Goal: Use online tool/utility

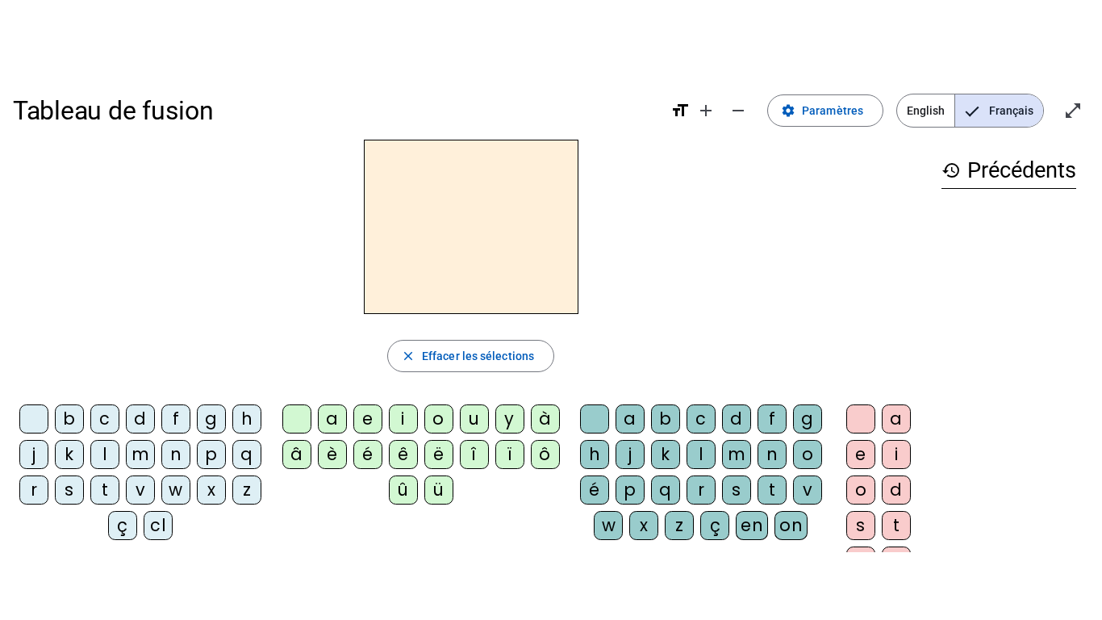
scroll to position [27, 0]
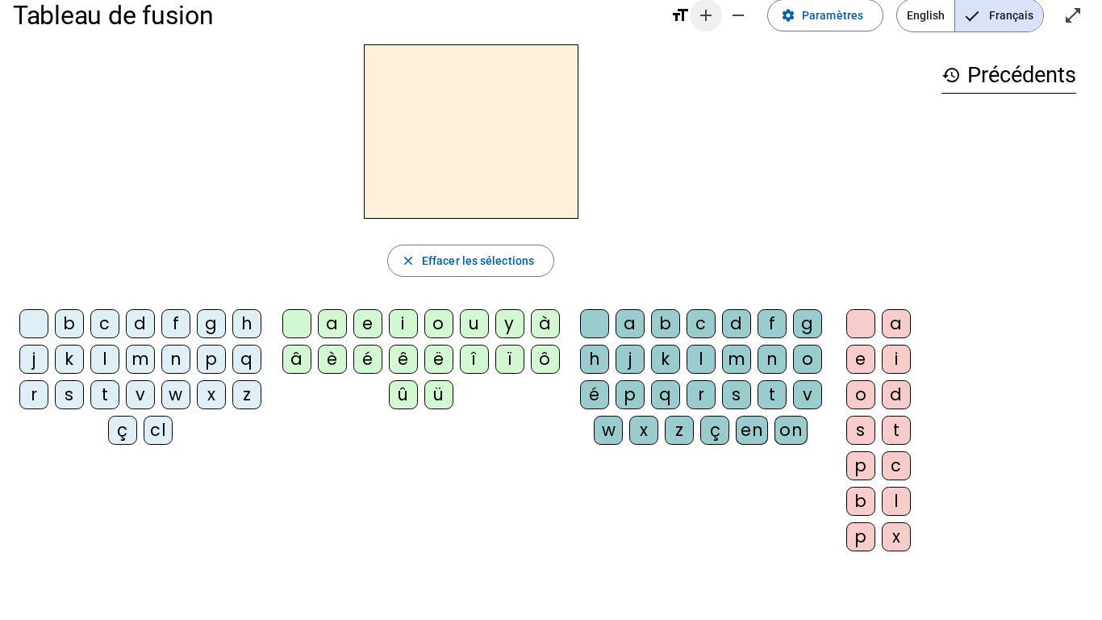
click at [714, 14] on mat-icon "add" at bounding box center [705, 15] width 19 height 19
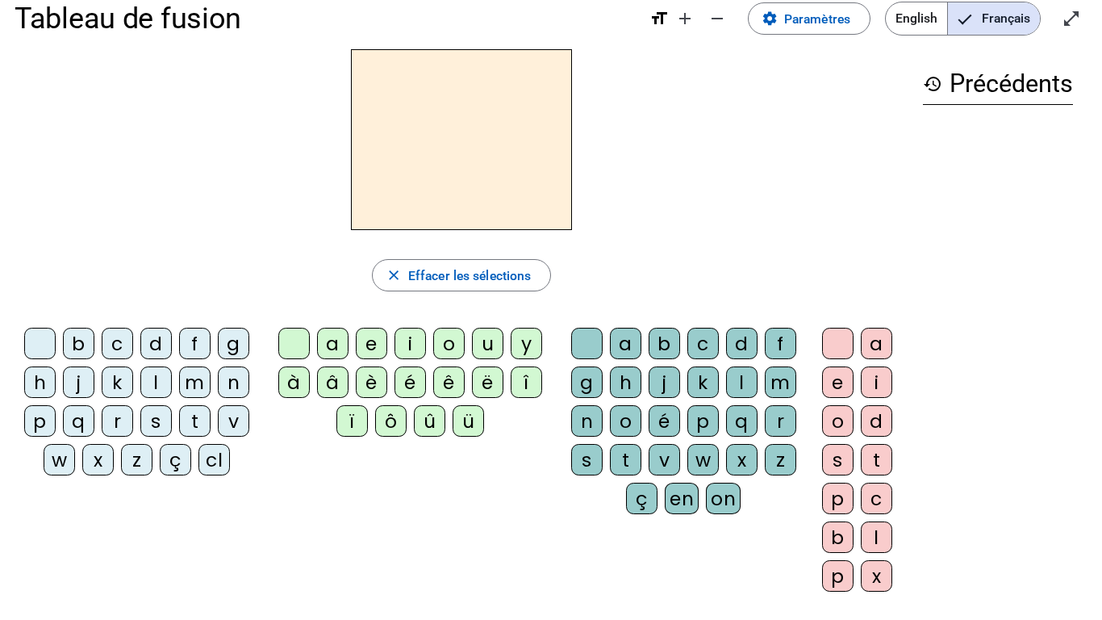
click at [137, 463] on div "z" at bounding box center [136, 459] width 31 height 31
click at [451, 341] on div "o" at bounding box center [448, 343] width 31 height 31
click at [628, 420] on div "o" at bounding box center [625, 420] width 31 height 31
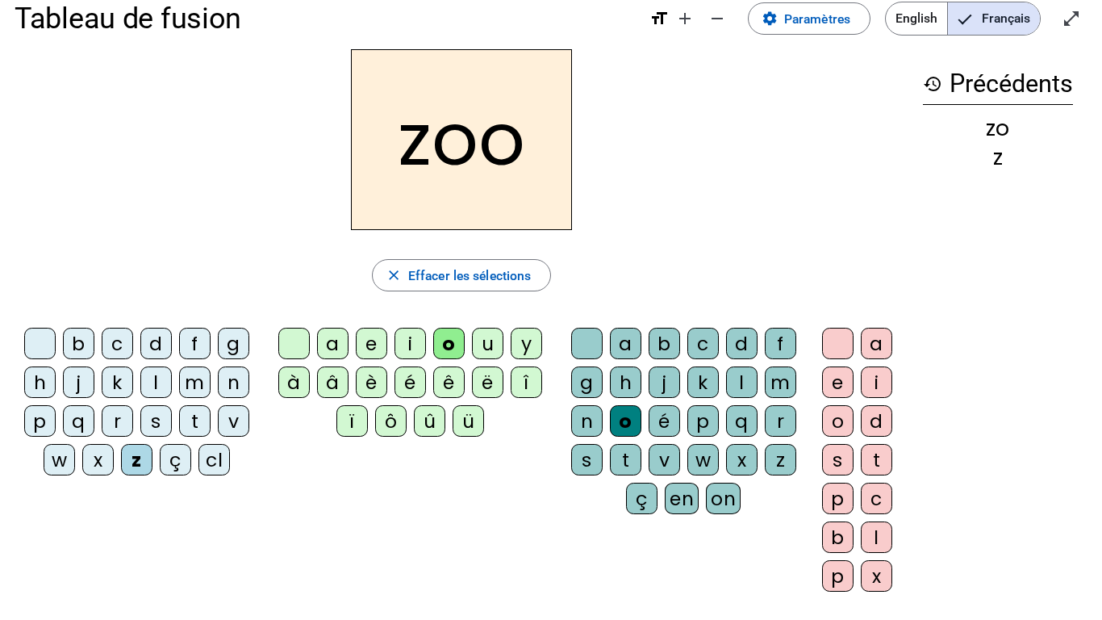
click at [671, 422] on div "é" at bounding box center [664, 420] width 31 height 31
click at [236, 388] on div "n" at bounding box center [233, 381] width 31 height 31
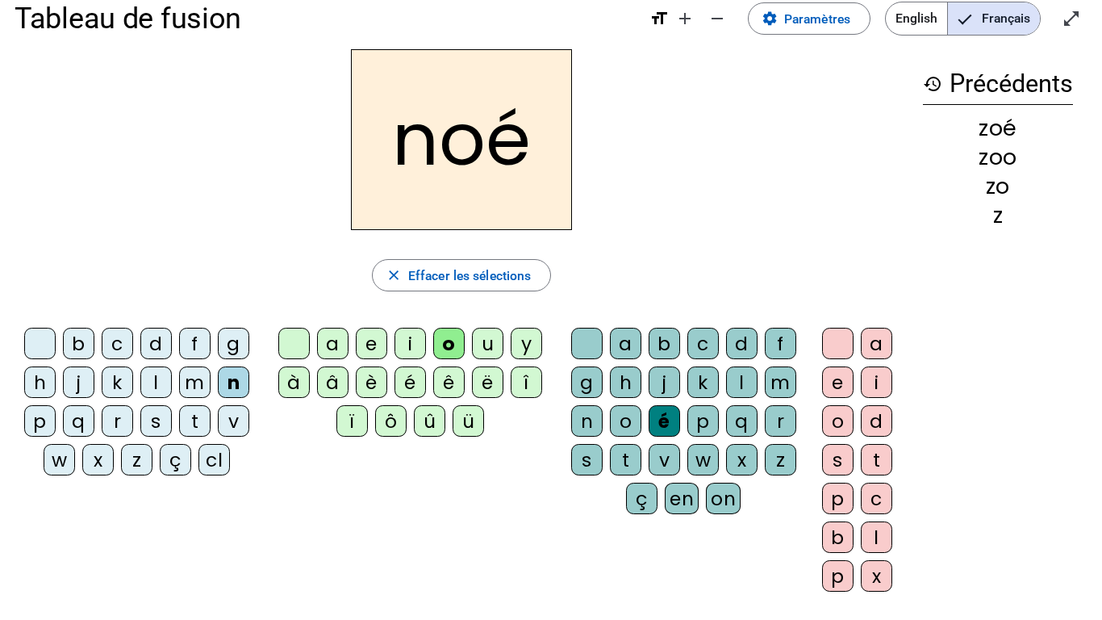
click at [626, 342] on div "a" at bounding box center [625, 343] width 31 height 31
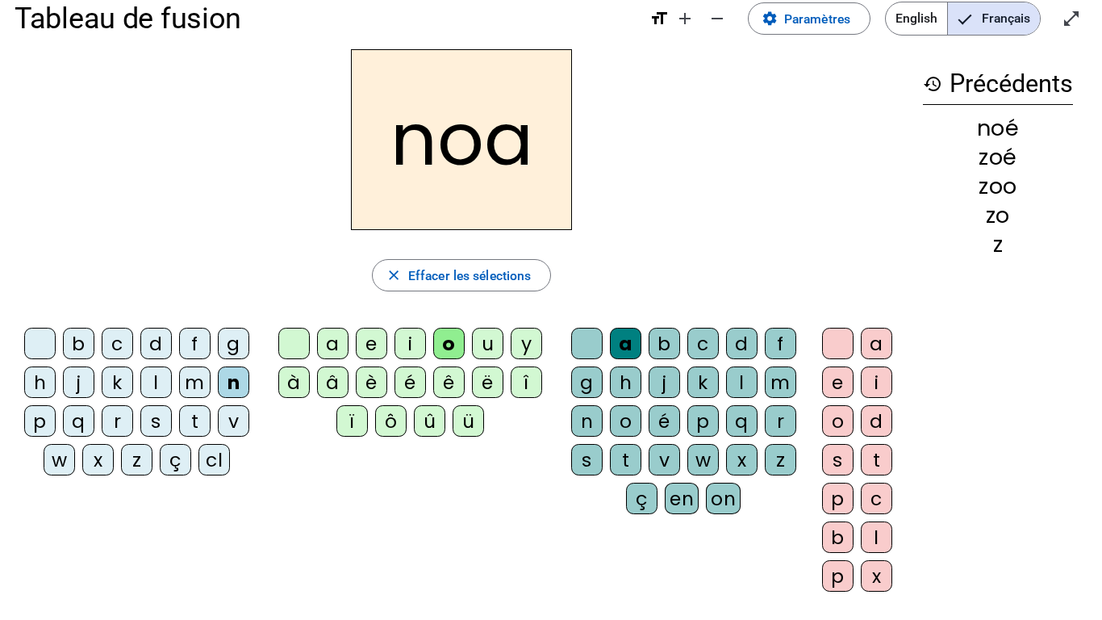
click at [80, 347] on div "b" at bounding box center [78, 343] width 31 height 31
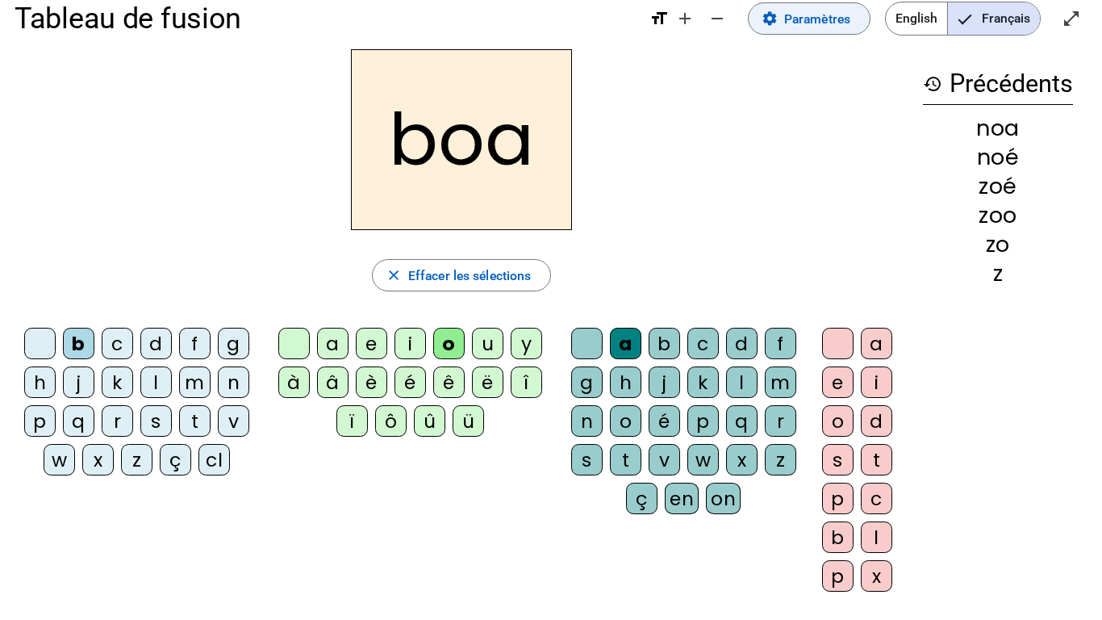
click at [831, 10] on span "Paramètres" at bounding box center [817, 19] width 66 height 22
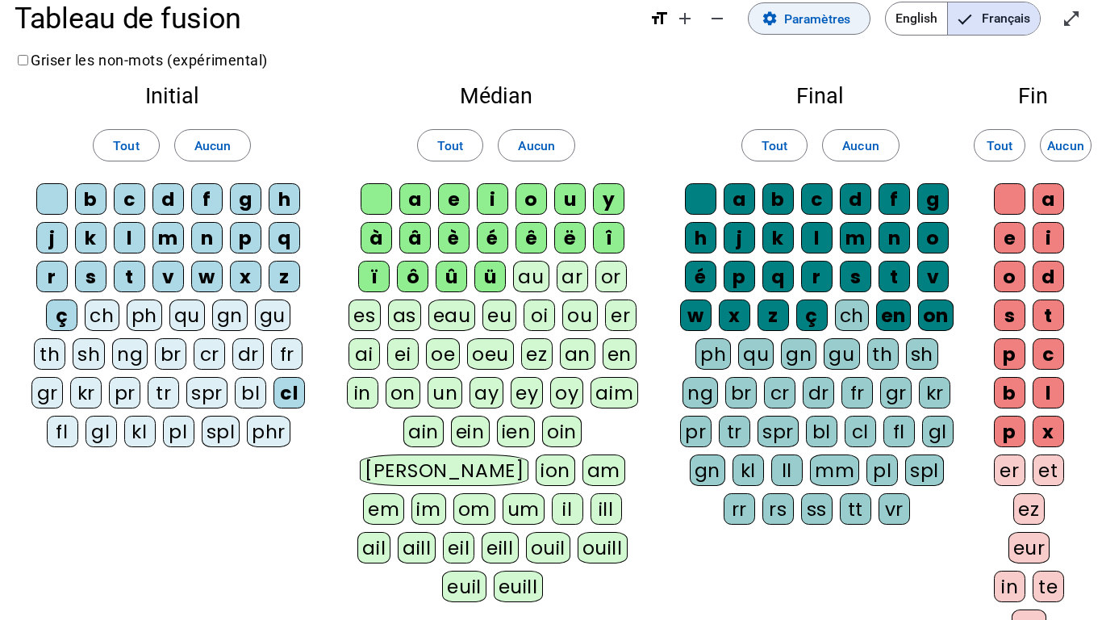
click at [840, 16] on span "Paramètres" at bounding box center [817, 19] width 66 height 22
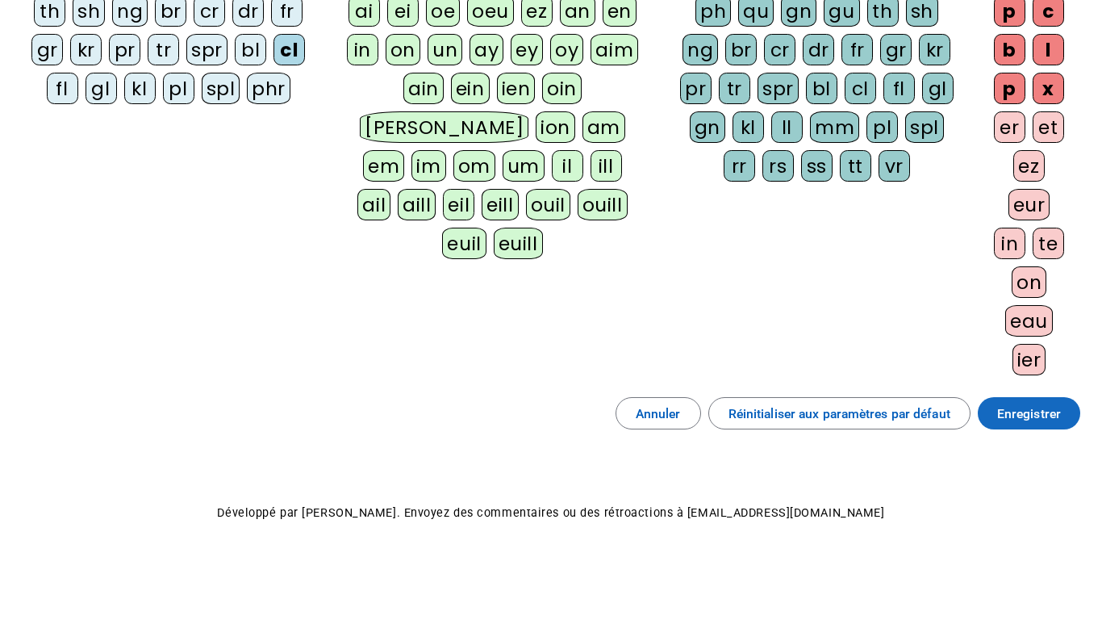
click at [1031, 406] on span "Enregistrer" at bounding box center [1029, 414] width 64 height 22
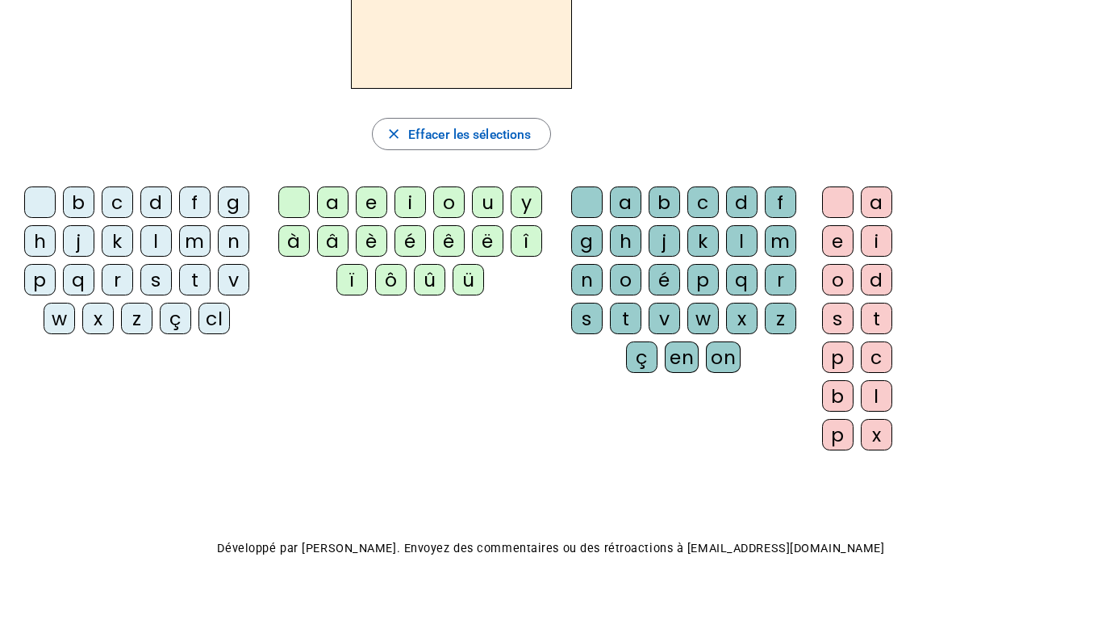
scroll to position [160, 0]
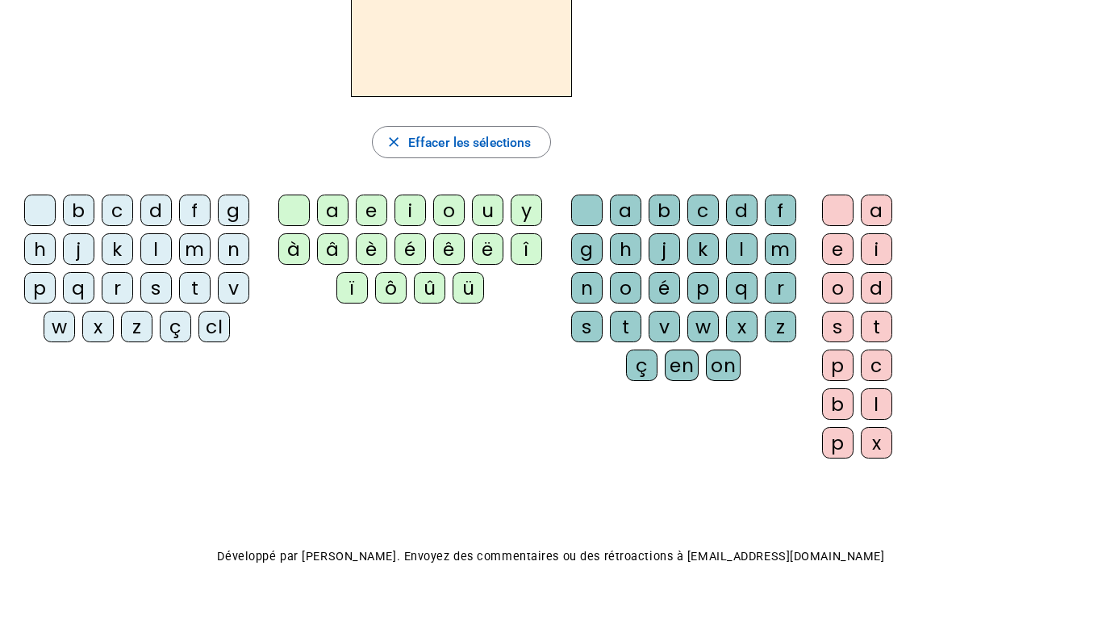
click at [80, 210] on div "b" at bounding box center [78, 209] width 31 height 31
click at [736, 246] on div "l" at bounding box center [741, 248] width 31 height 31
click at [881, 207] on div "a" at bounding box center [876, 209] width 31 height 31
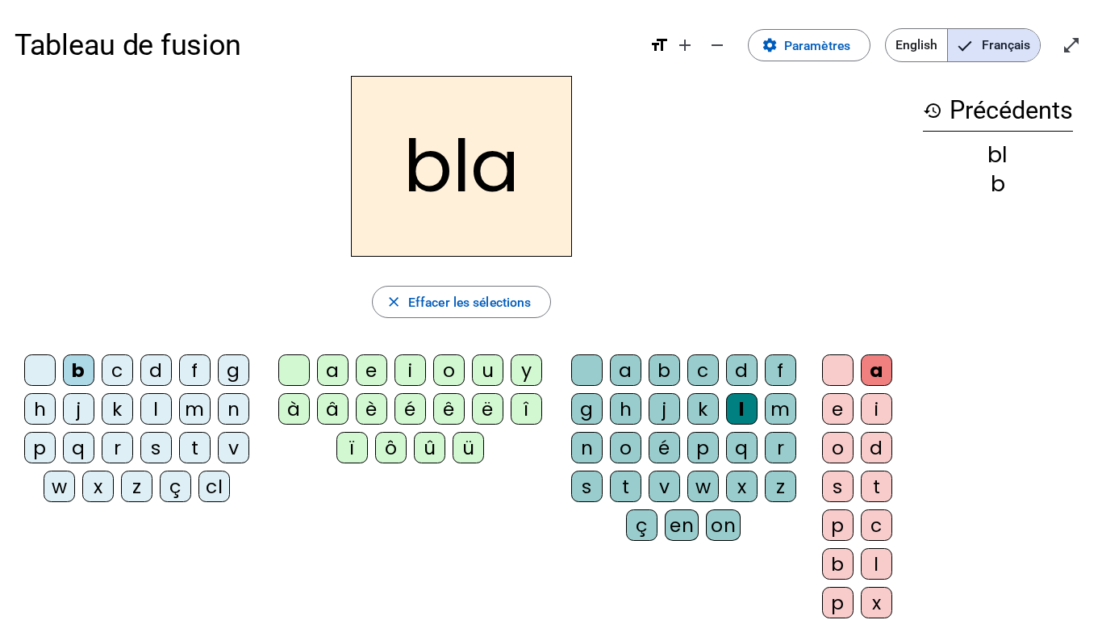
click at [833, 416] on div "e" at bounding box center [837, 408] width 31 height 31
click at [120, 369] on div "c" at bounding box center [117, 369] width 31 height 31
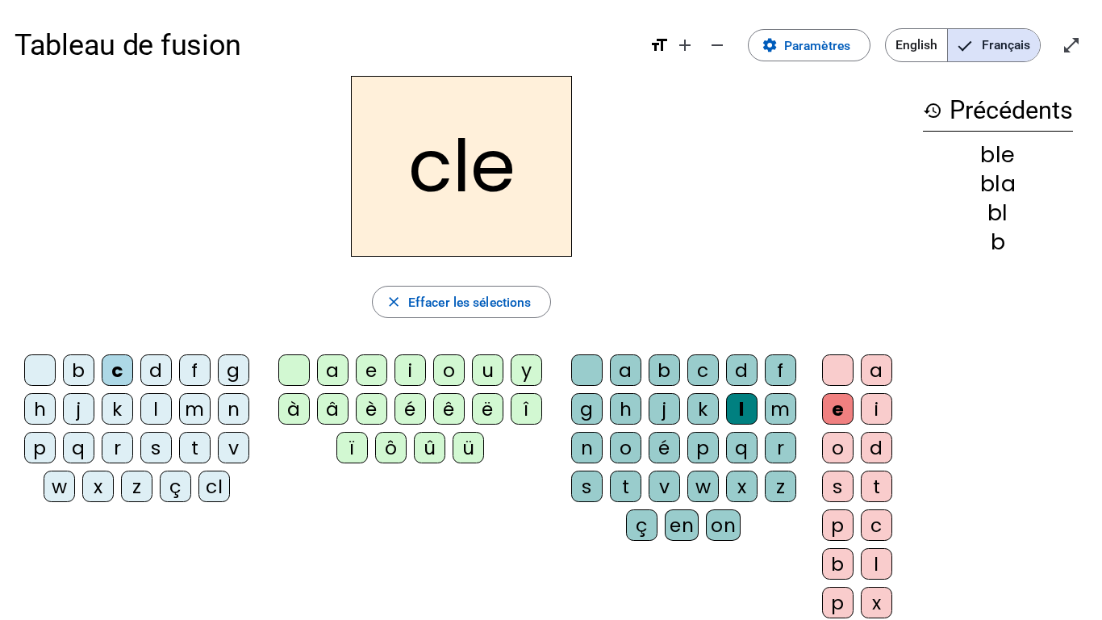
click at [215, 482] on div "cl" at bounding box center [213, 485] width 31 height 31
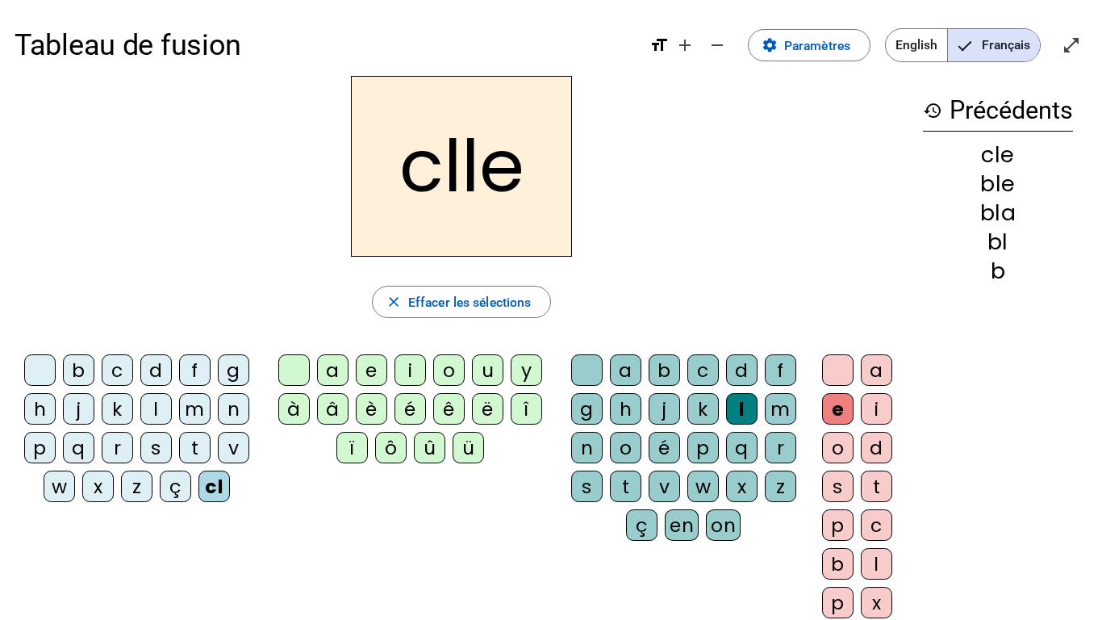
click at [413, 413] on div "é" at bounding box center [410, 408] width 31 height 31
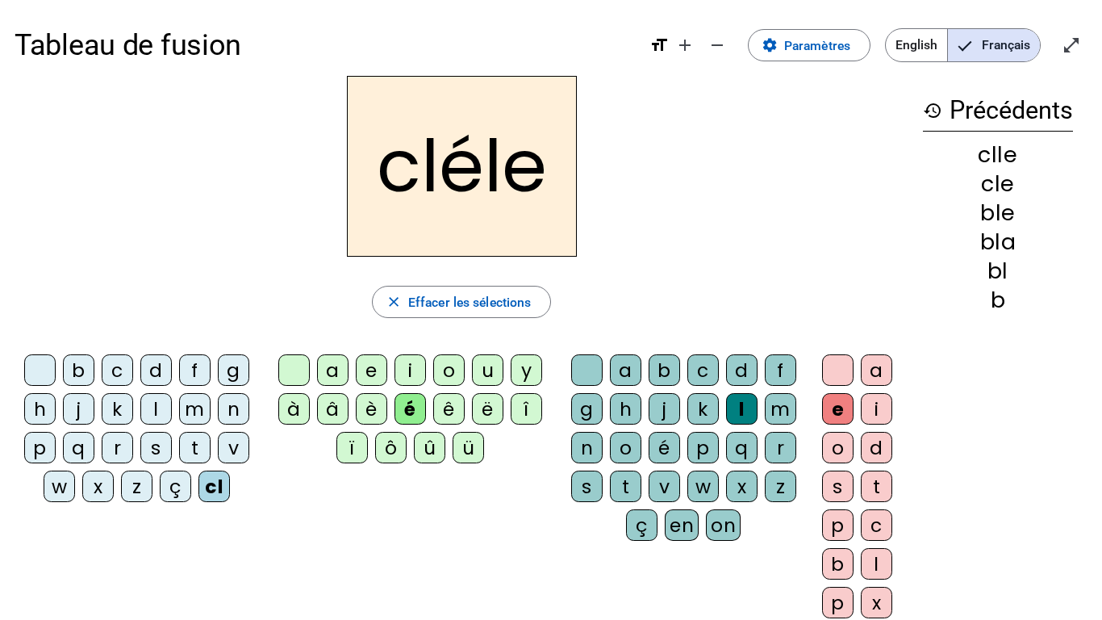
click at [593, 375] on div at bounding box center [586, 369] width 31 height 31
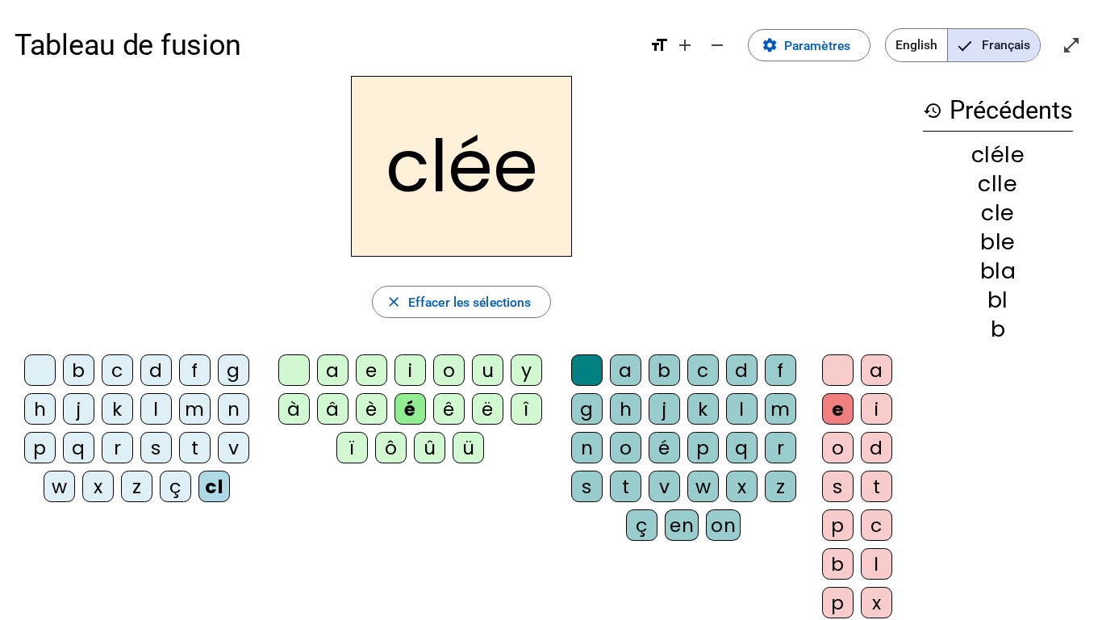
click at [845, 374] on div at bounding box center [837, 369] width 31 height 31
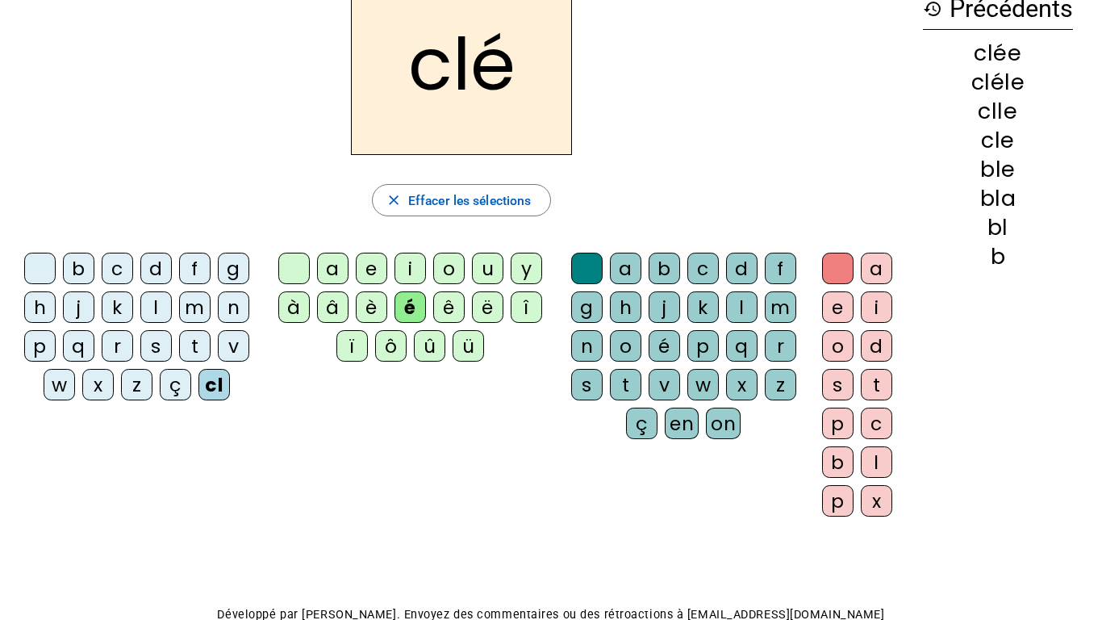
scroll to position [102, 0]
click at [837, 353] on div "o" at bounding box center [837, 344] width 31 height 31
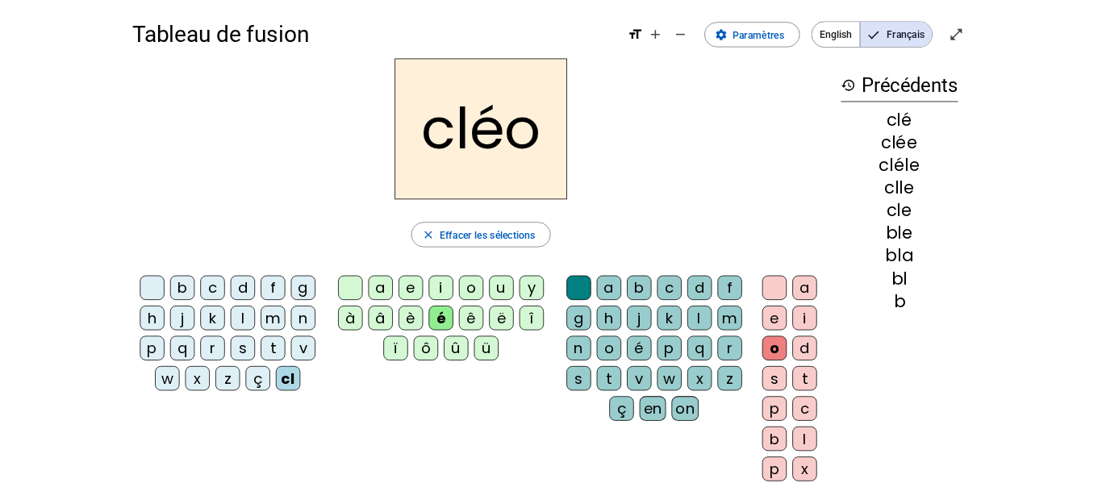
scroll to position [0, 0]
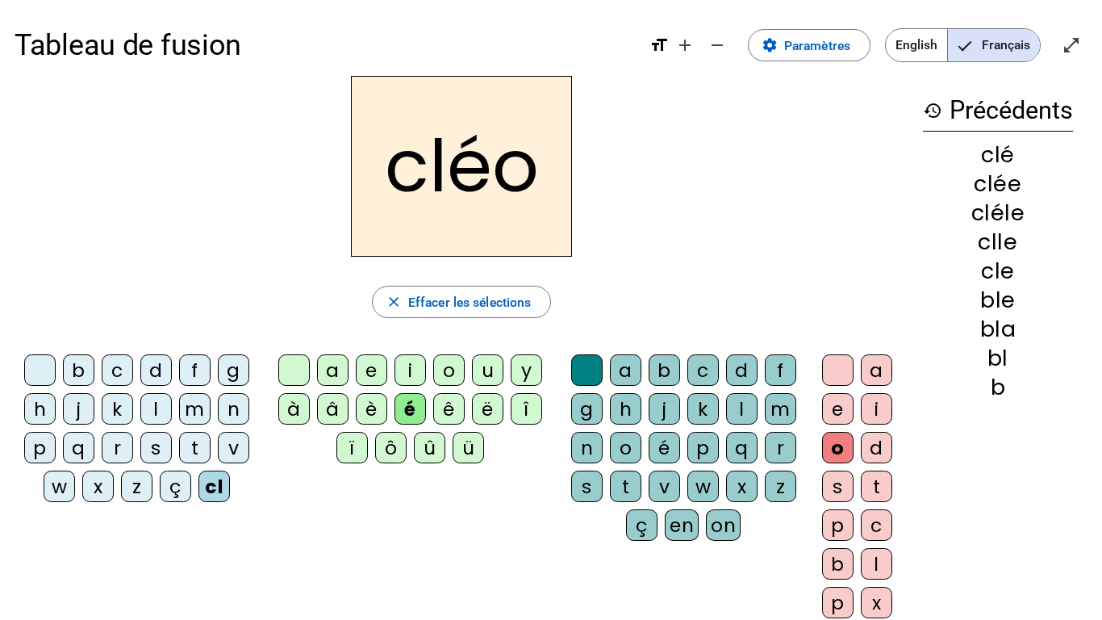
click at [156, 405] on div "l" at bounding box center [155, 408] width 31 height 31
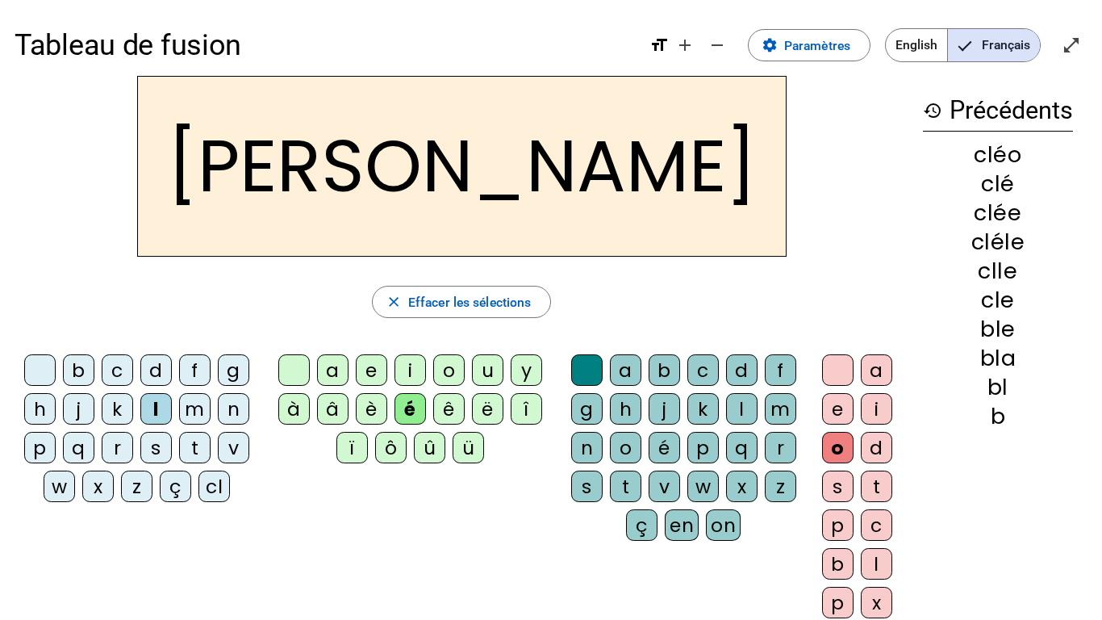
click at [881, 368] on div "a" at bounding box center [876, 369] width 31 height 31
